Goal: Task Accomplishment & Management: Complete application form

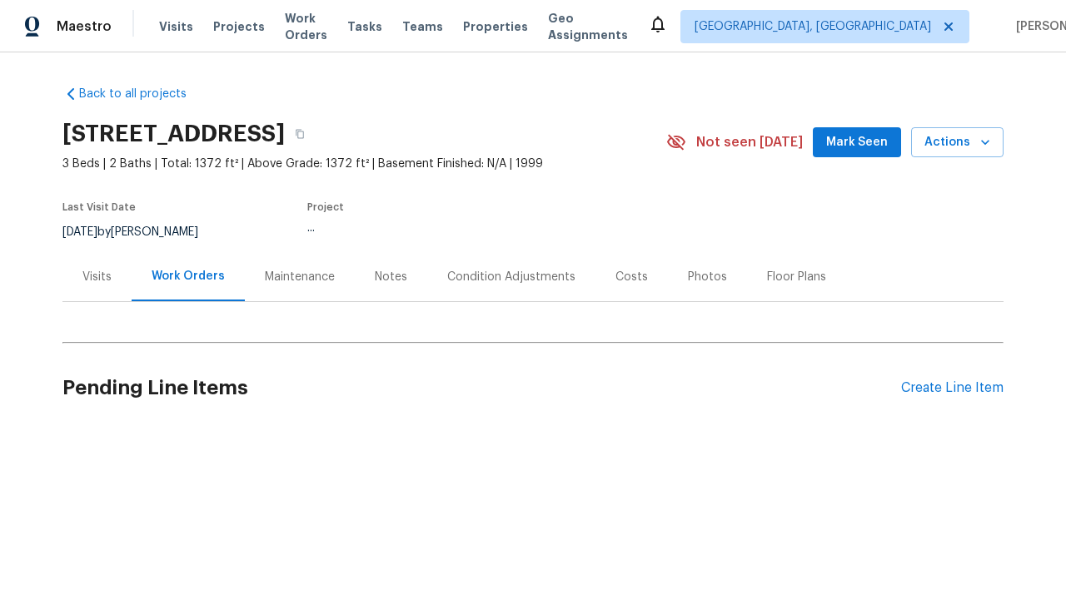
click at [952, 388] on div "Create Line Item" at bounding box center [952, 388] width 102 height 16
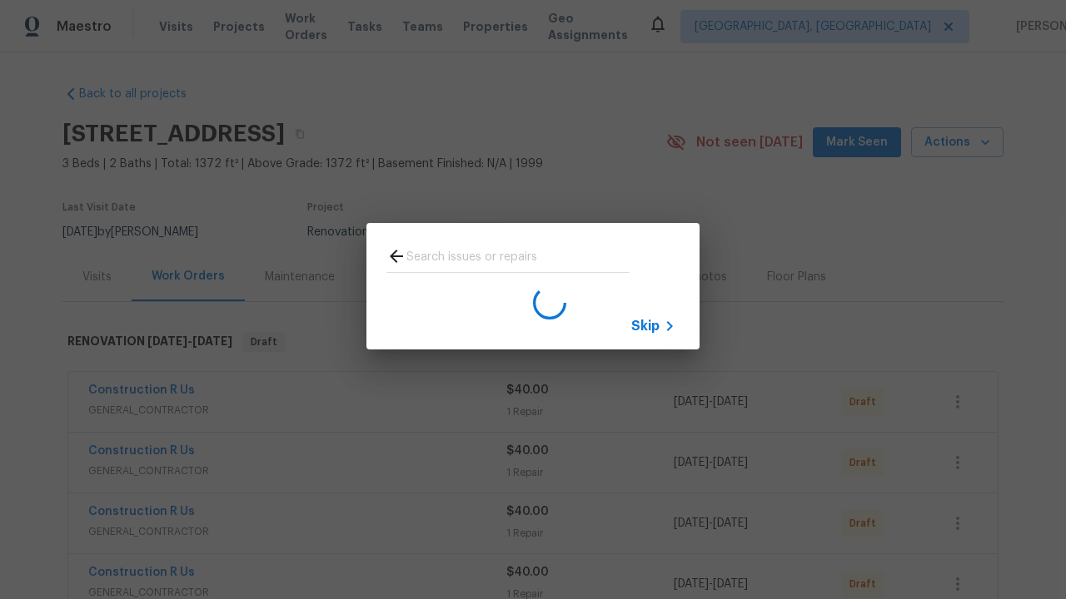
click at [645, 325] on span "Skip" at bounding box center [645, 326] width 28 height 17
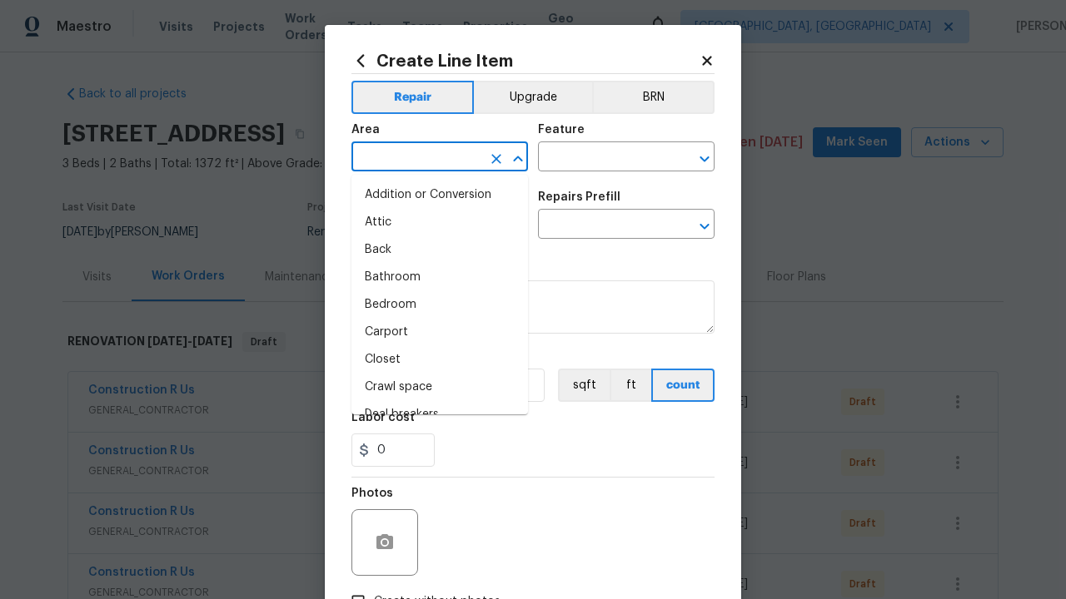
click at [440, 305] on li "Bedroom" at bounding box center [439, 304] width 176 height 27
type input "Bedroom"
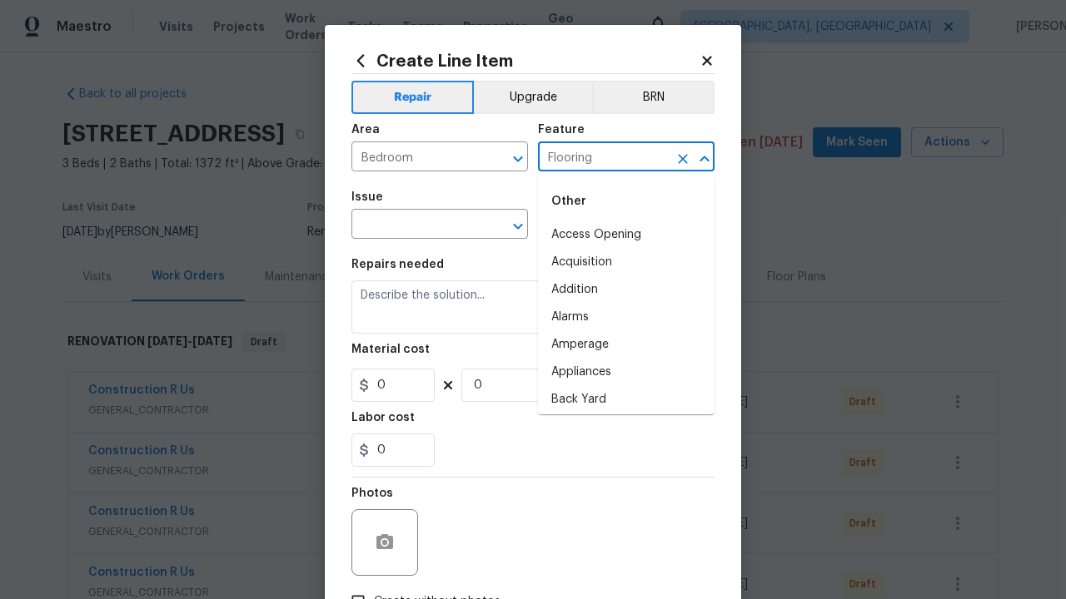
click at [626, 235] on li "Access Opening" at bounding box center [626, 234] width 176 height 27
type input "Flooring"
type input "Wallpaper"
click at [603, 226] on input "text" at bounding box center [603, 226] width 130 height 26
type input "Remove"
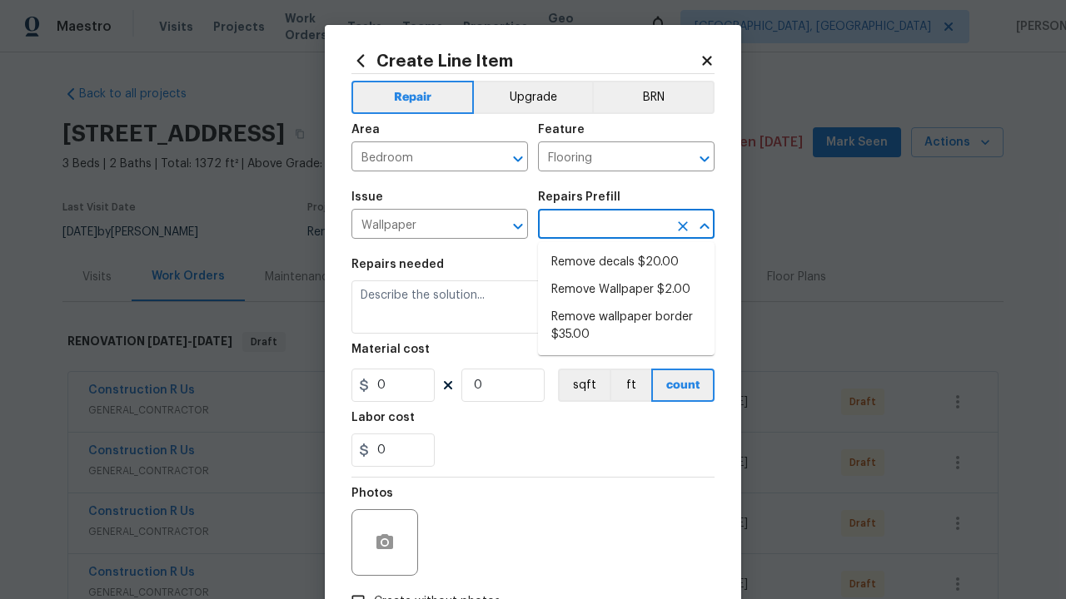
click at [626, 262] on li "Remove decals $20.00" at bounding box center [626, 262] width 176 height 27
type input "Walls and Ceiling"
type textarea "Remove decals from door/wall/ceiling"
type input "1"
type input "Remove decals $20.00"
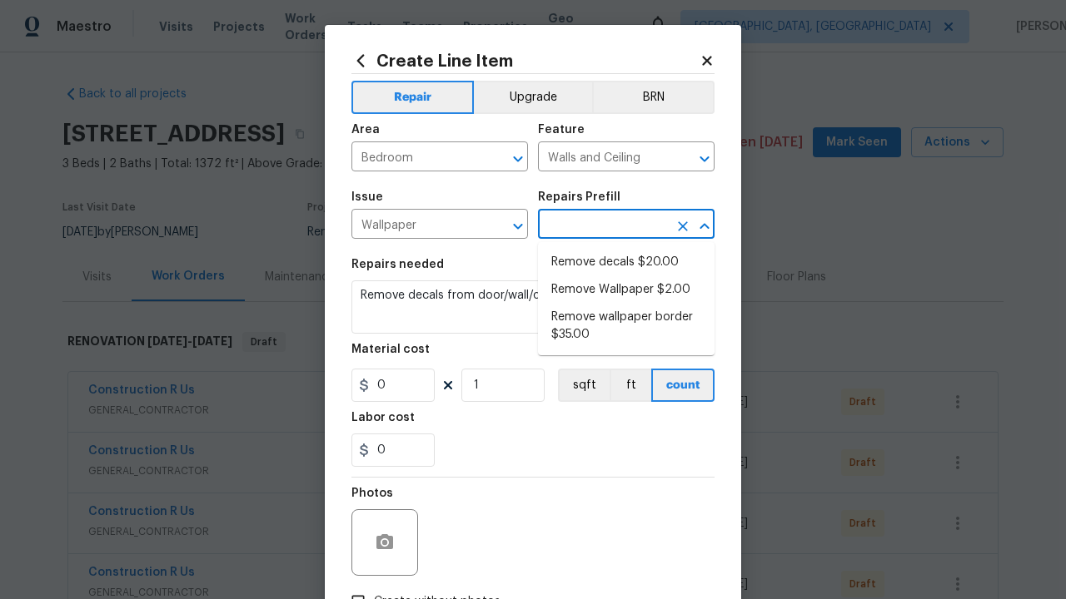
type input "20"
type input "Remove decals $20.00"
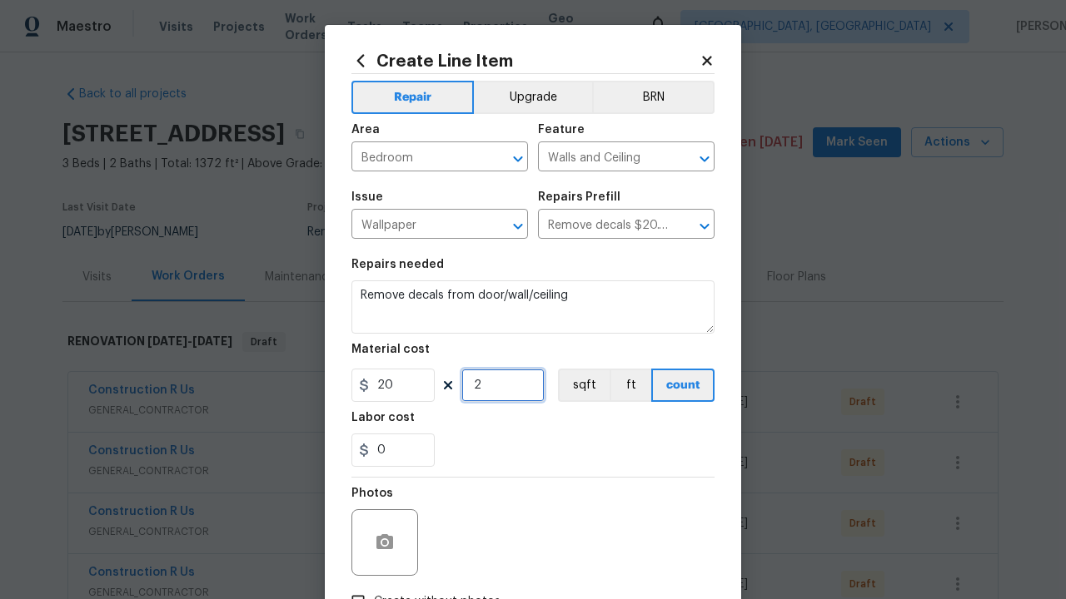
type input "2"
click at [582, 385] on button "sqft" at bounding box center [584, 385] width 52 height 33
click at [358, 586] on input "Create without photos" at bounding box center [358, 602] width 32 height 32
checkbox input "true"
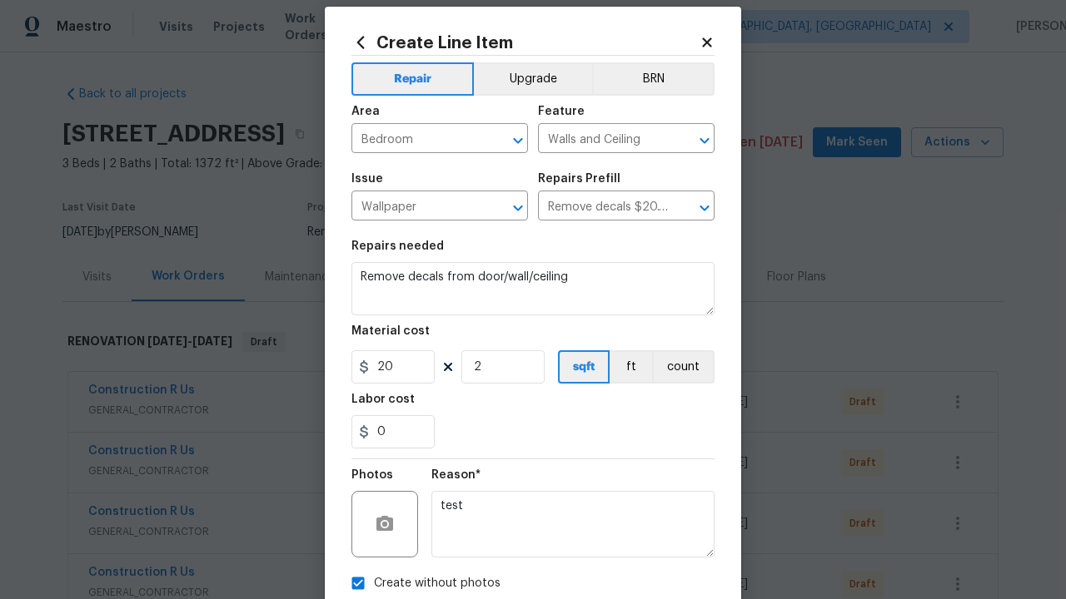
type textarea "test"
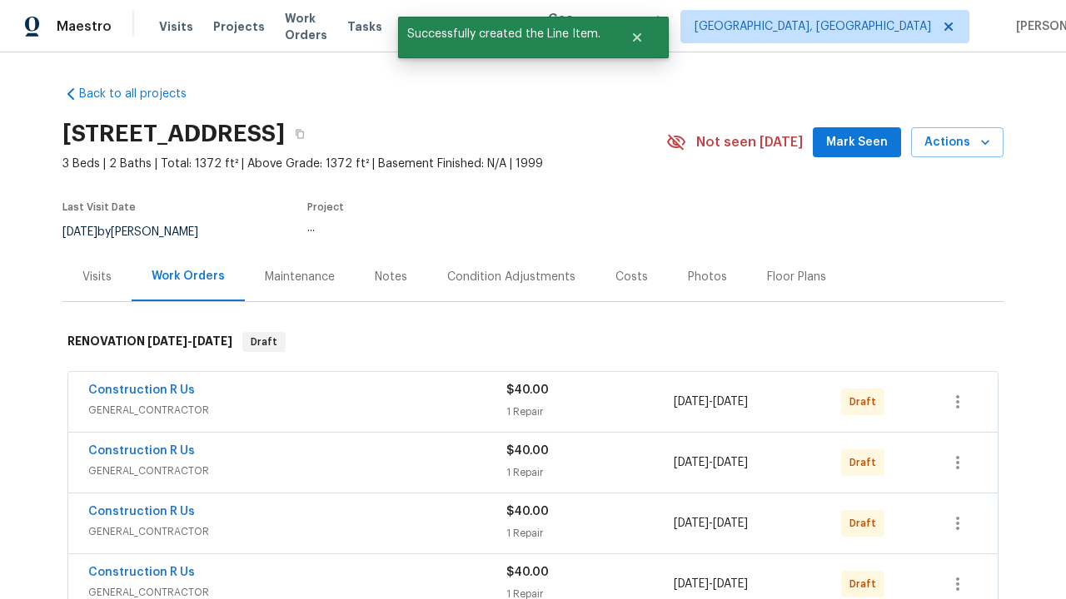
checkbox input "true"
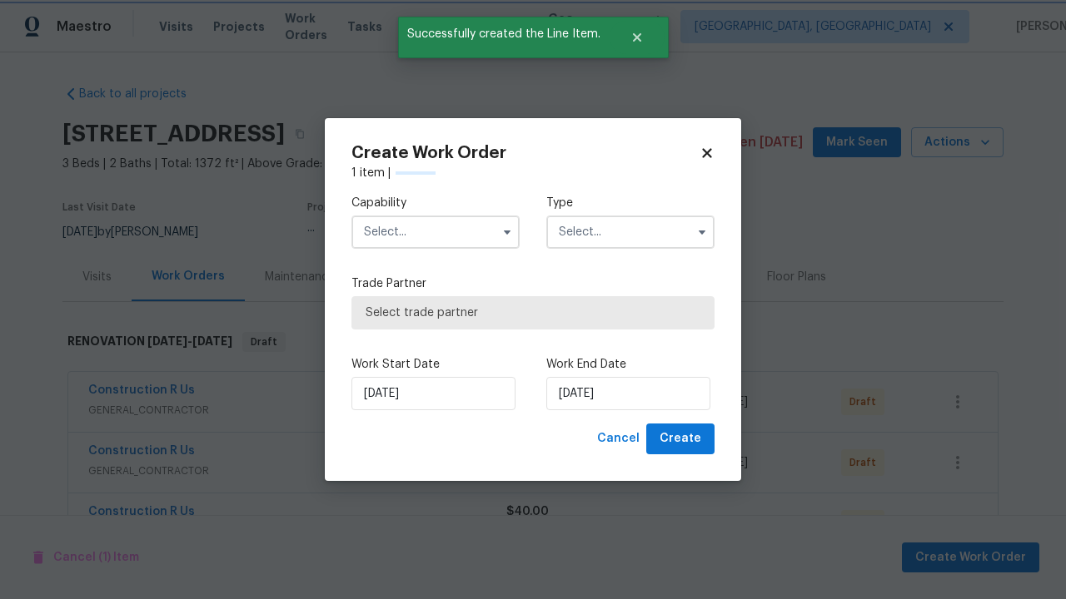
scroll to position [1152, 0]
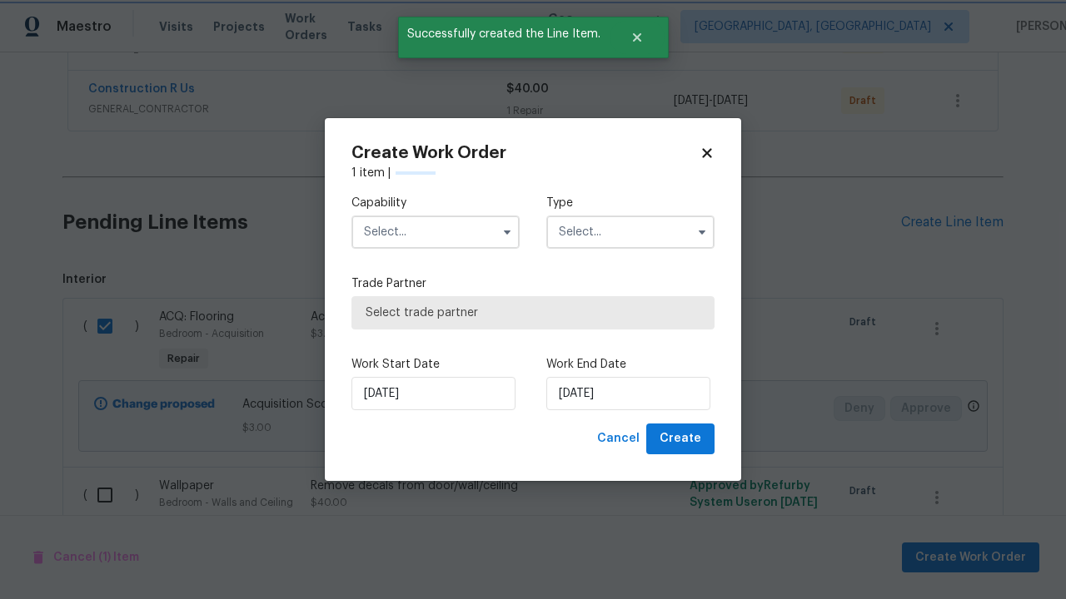
click at [435, 216] on input "text" at bounding box center [435, 232] width 168 height 33
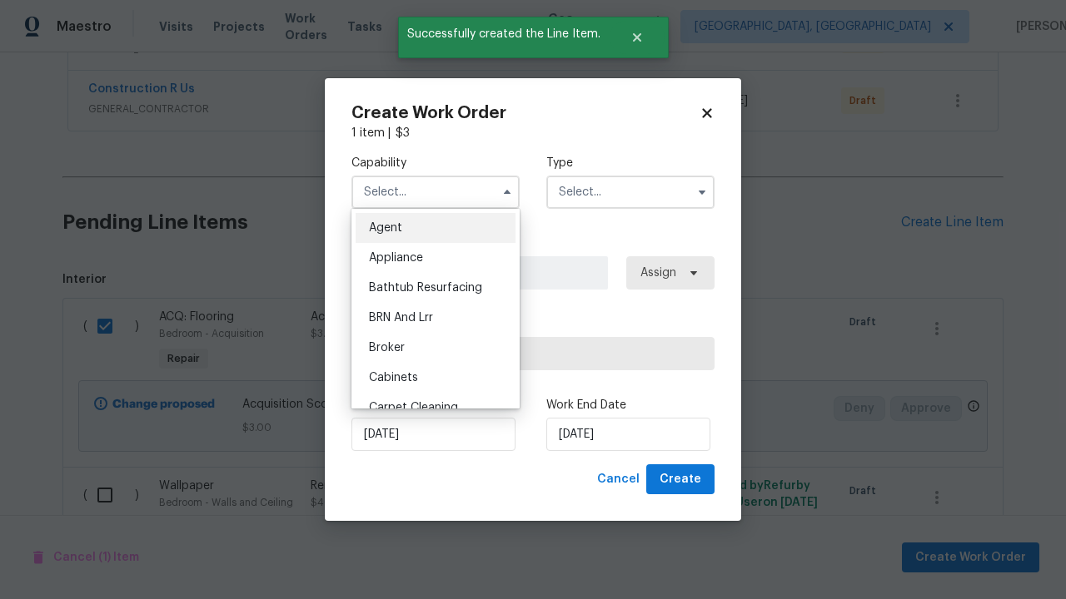
type input "General Contractor"
click at [630, 191] on input "text" at bounding box center [630, 192] width 168 height 33
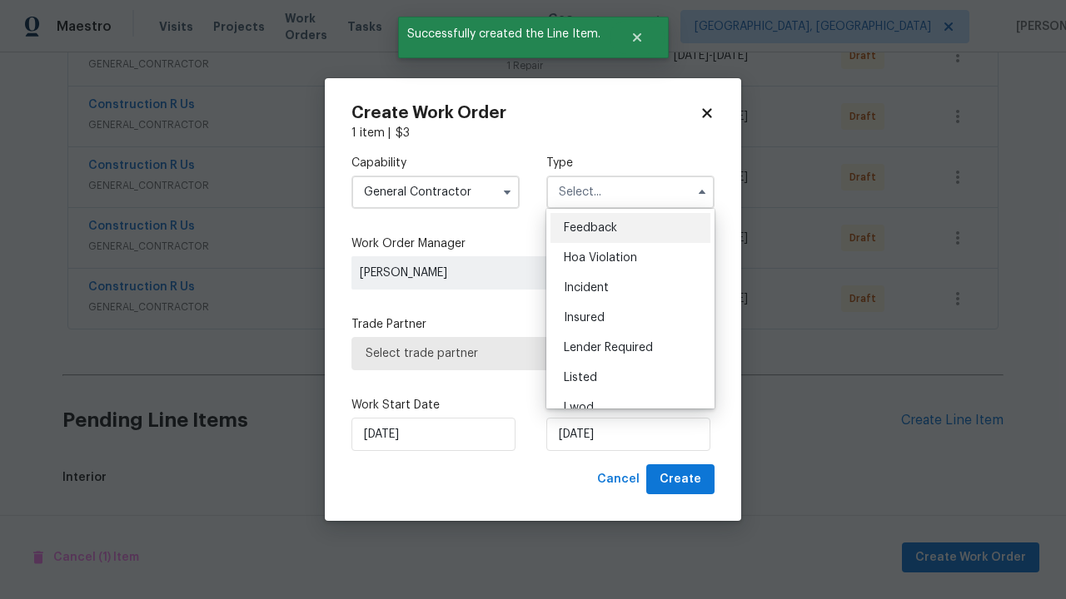
click at [594, 492] on span "Renovation" at bounding box center [595, 498] width 62 height 12
type input "Renovation"
click at [520, 353] on span "Select trade partner" at bounding box center [532, 353] width 335 height 17
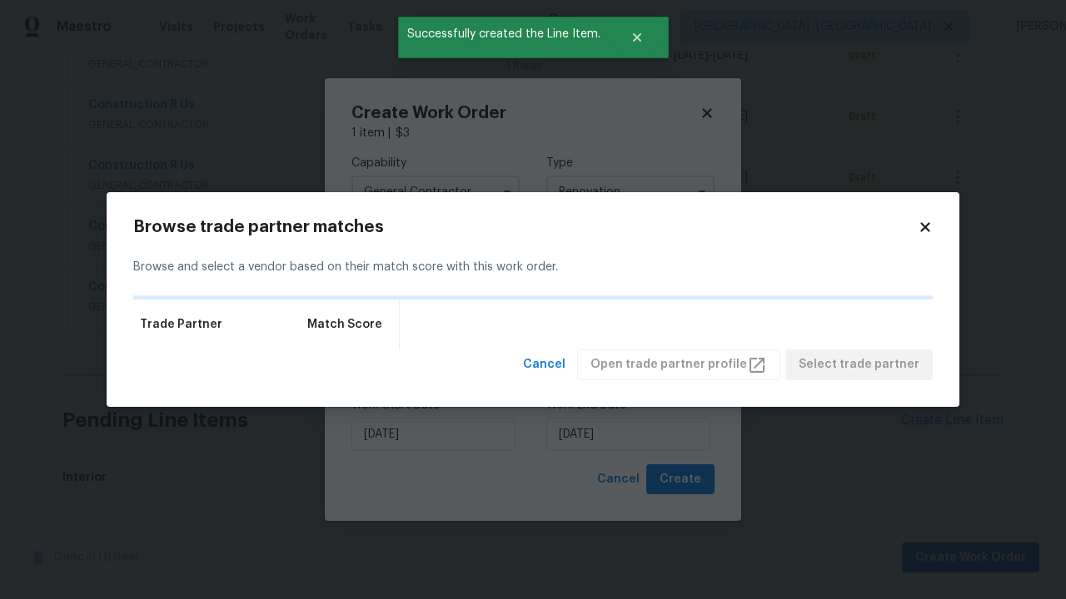
scroll to position [1152, 0]
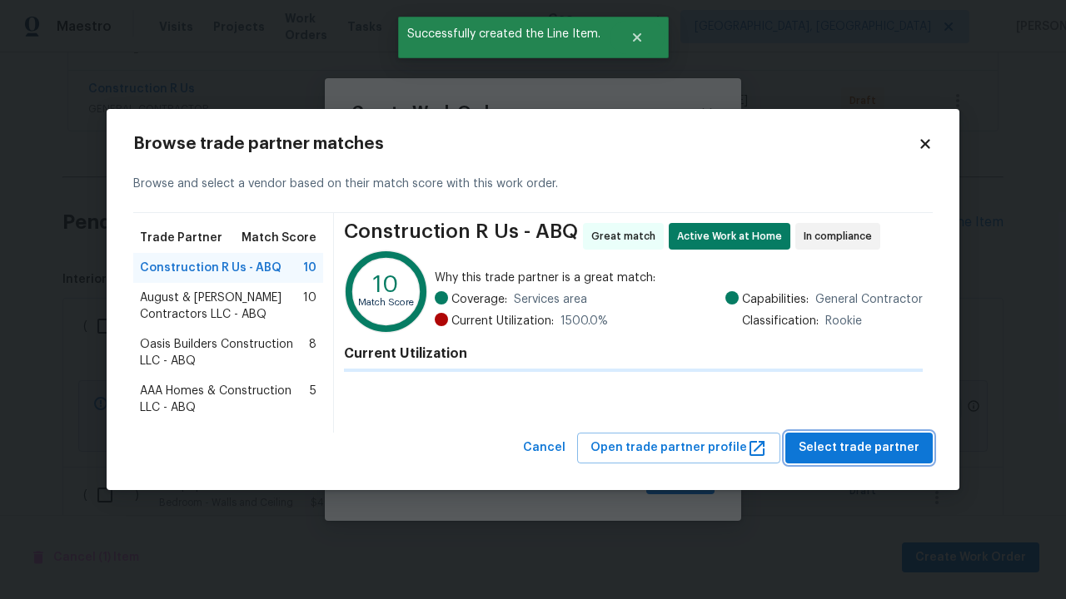
click at [863, 448] on span "Select trade partner" at bounding box center [858, 448] width 121 height 21
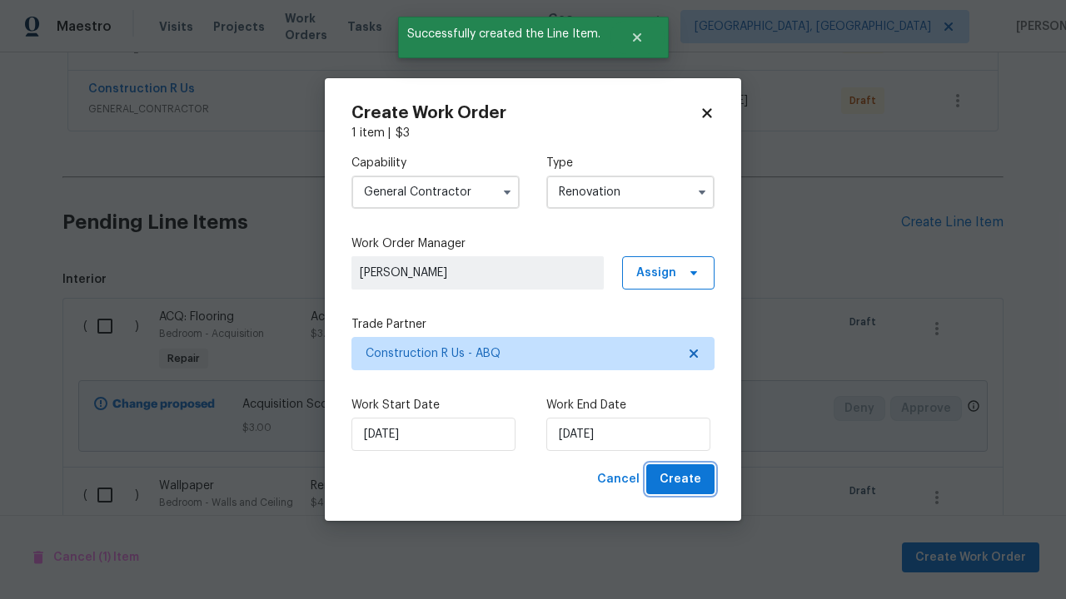
click at [682, 479] on span "Create" at bounding box center [680, 480] width 42 height 21
